Goal: Obtain resource: Download file/media

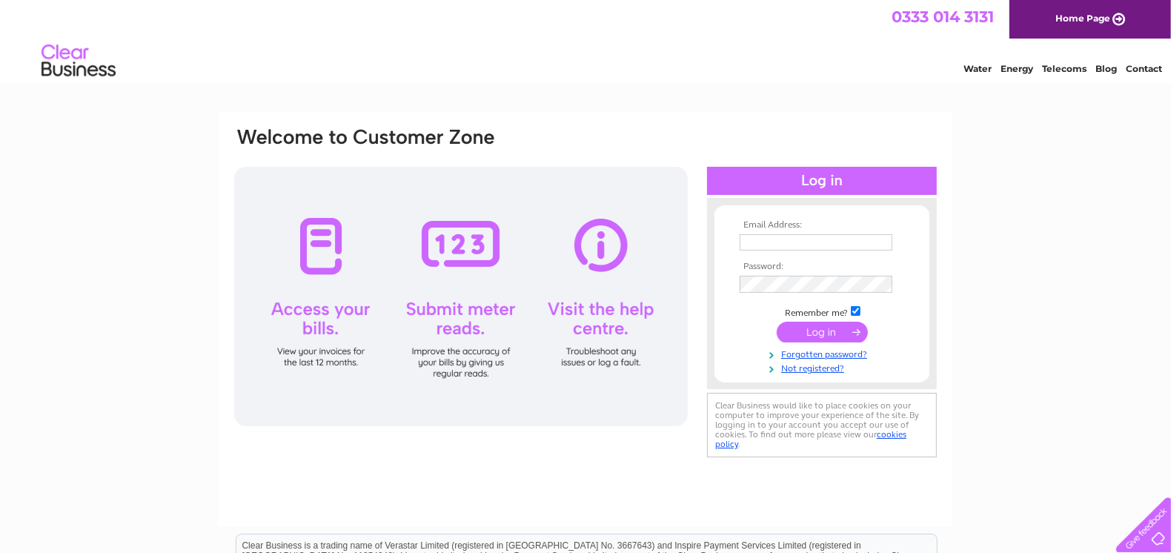
type input "Kirsty@kippfordholidaypark.co.uk"
click at [822, 331] on input "submit" at bounding box center [821, 332] width 91 height 21
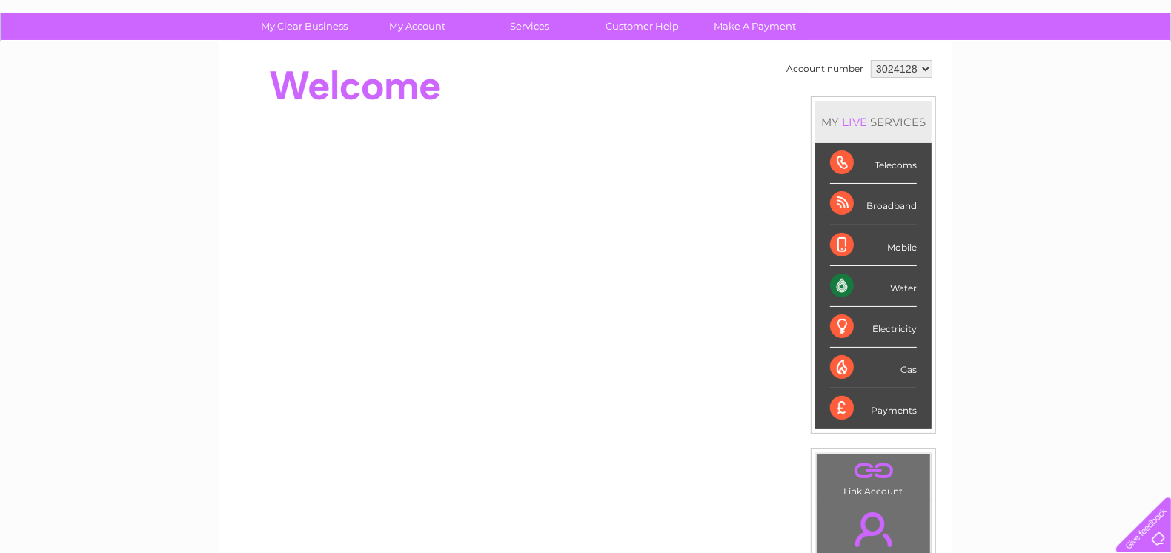
scroll to position [74, 0]
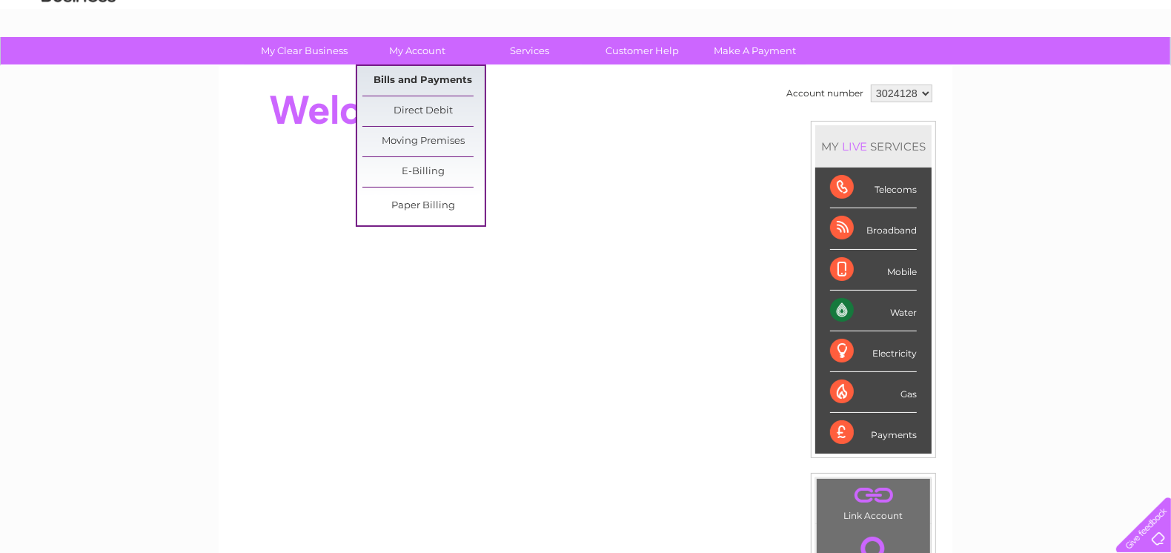
click at [429, 75] on link "Bills and Payments" at bounding box center [423, 81] width 122 height 30
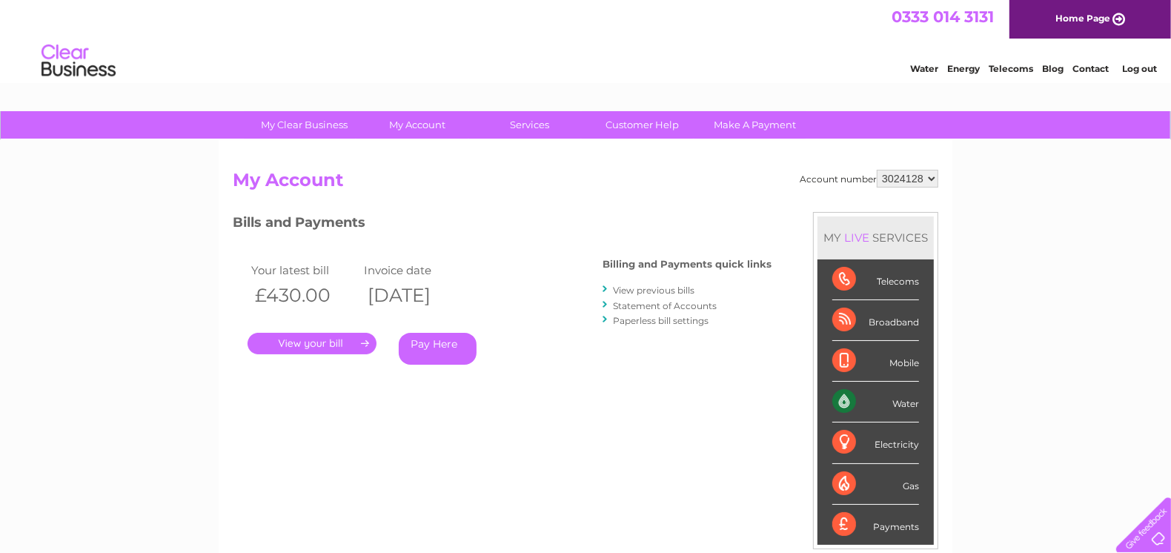
click at [307, 342] on link "." at bounding box center [311, 343] width 129 height 21
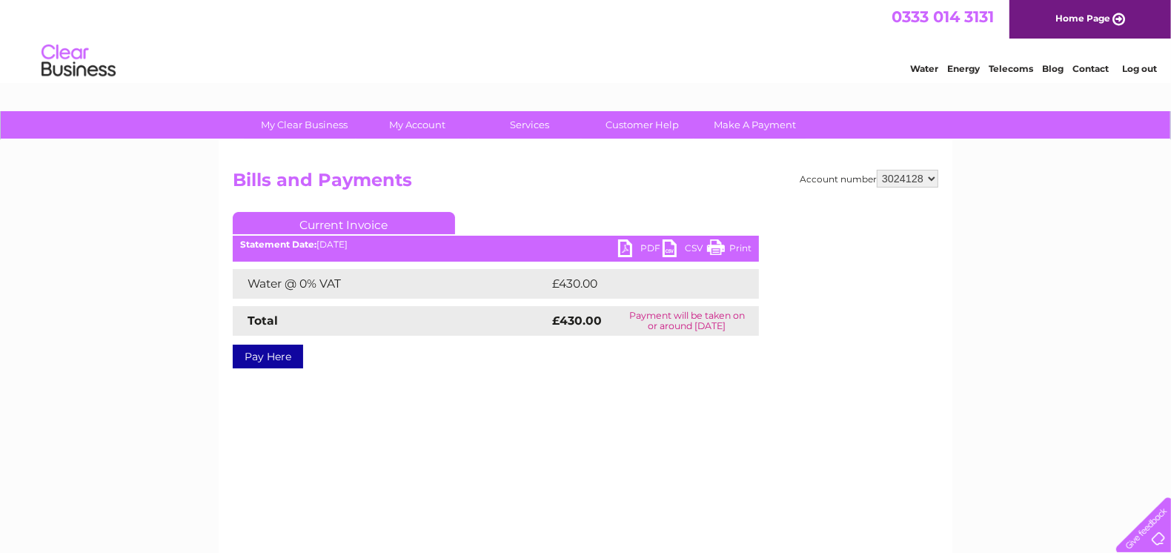
click at [634, 243] on link "PDF" at bounding box center [640, 249] width 44 height 21
click at [928, 180] on select "3024128" at bounding box center [906, 179] width 61 height 18
